Goal: Check status: Check status

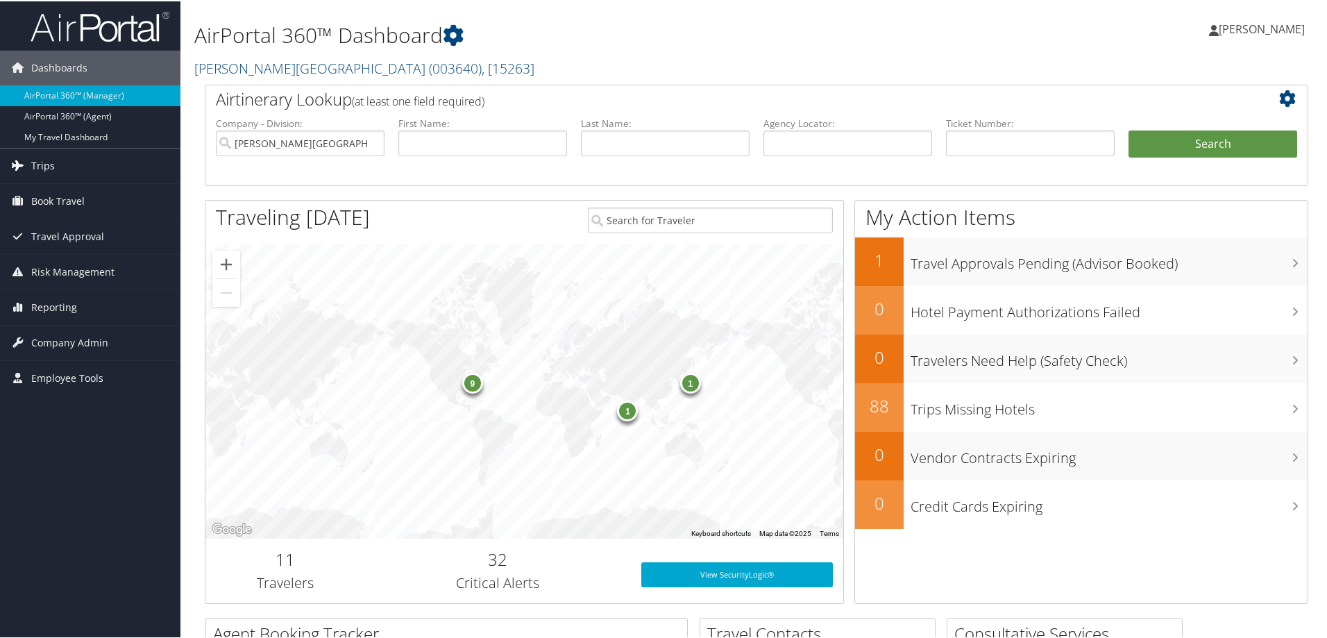
click at [51, 168] on span "Trips" at bounding box center [43, 164] width 24 height 35
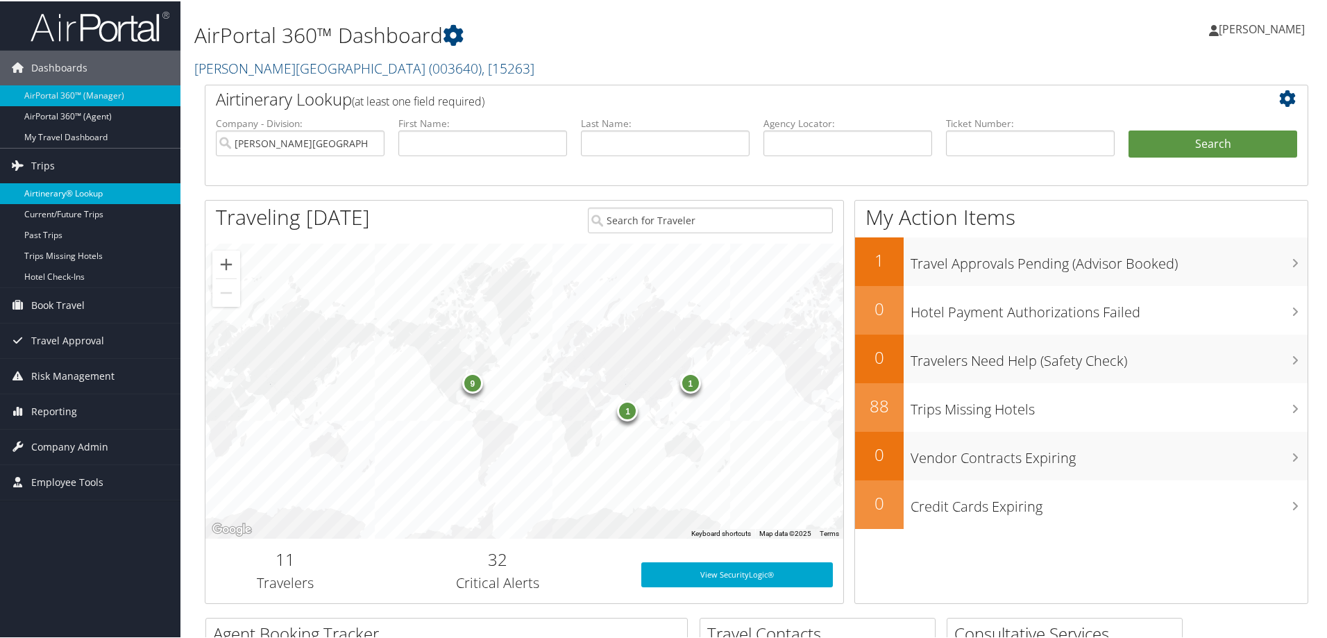
click at [46, 187] on link "Airtinerary® Lookup" at bounding box center [90, 192] width 180 height 21
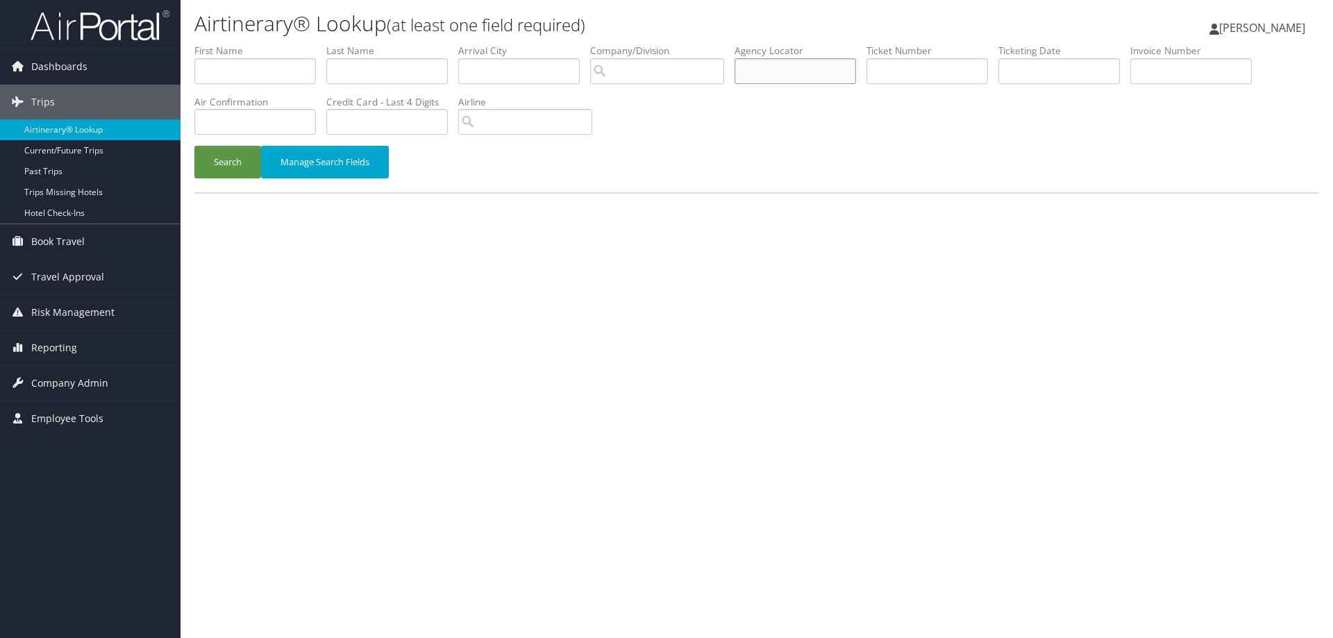
click at [787, 66] on input "text" at bounding box center [794, 71] width 121 height 26
paste input "DL8H91"
type input "DL8H91"
click at [231, 149] on button "Search" at bounding box center [227, 162] width 67 height 33
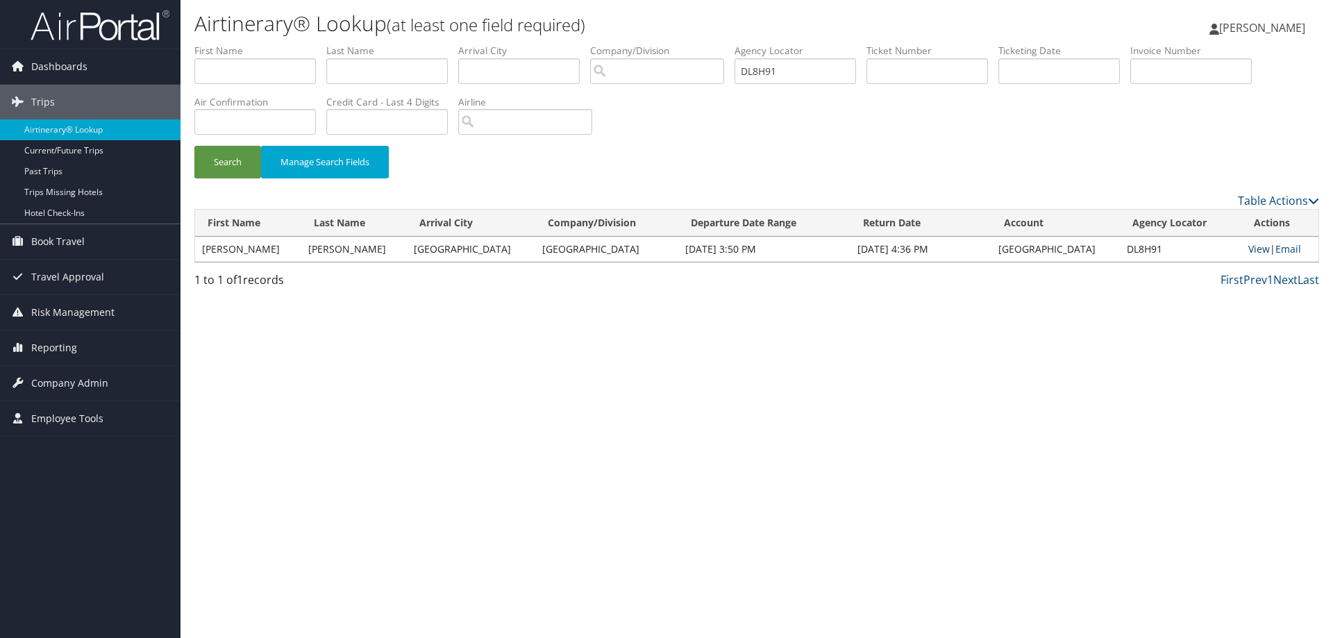
click at [1252, 253] on link "View" at bounding box center [1259, 248] width 22 height 13
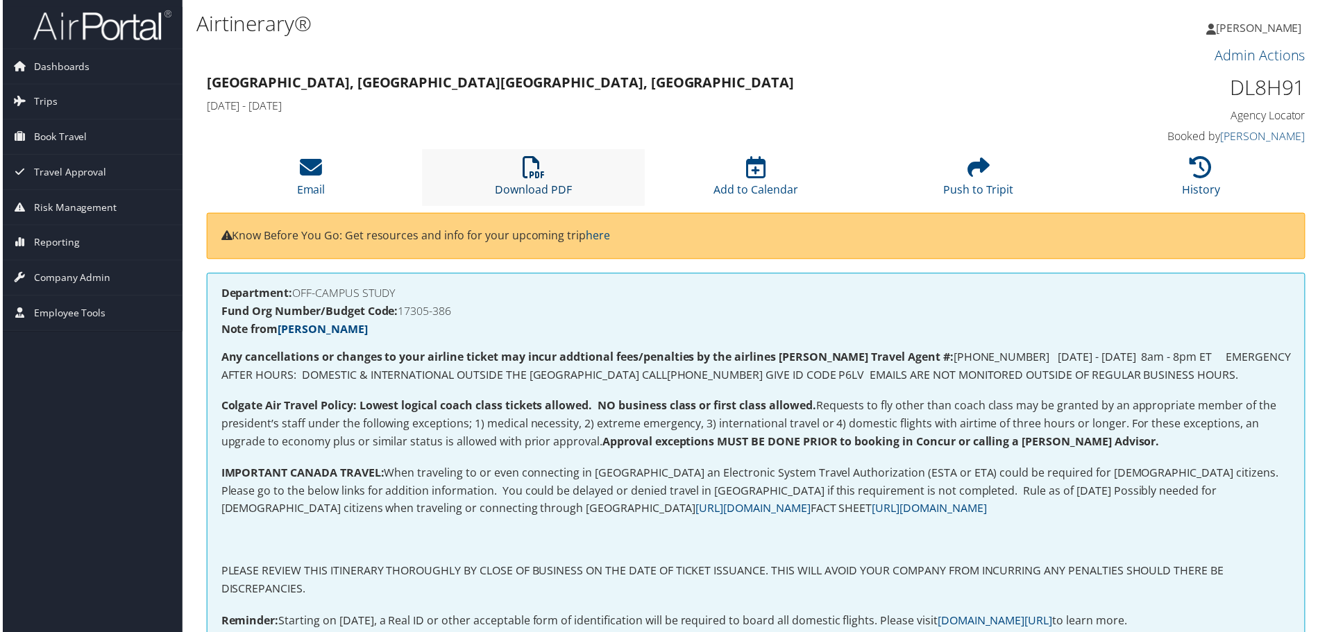
click at [546, 187] on link "Download PDF" at bounding box center [533, 180] width 77 height 33
